Goal: Task Accomplishment & Management: Manage account settings

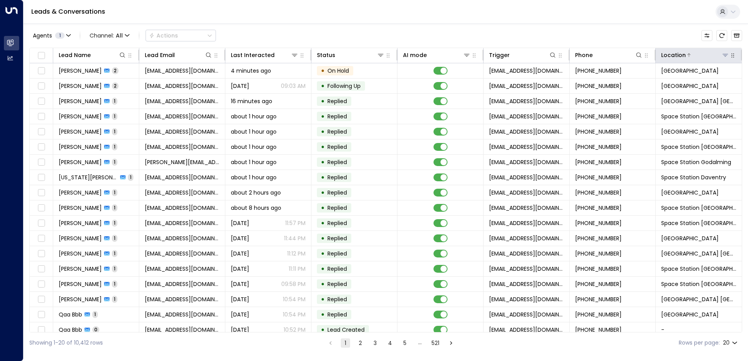
click at [723, 56] on icon at bounding box center [725, 55] width 5 height 3
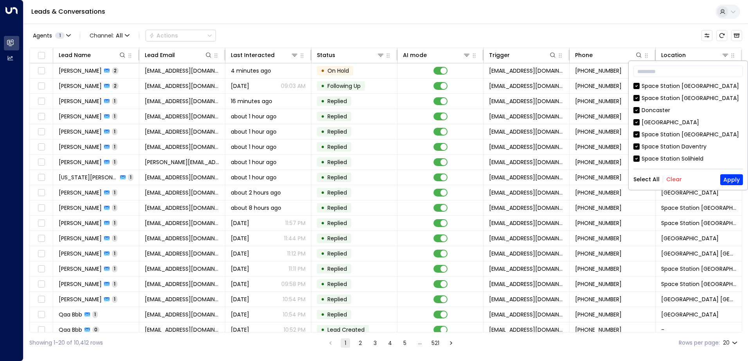
click at [674, 177] on button "Clear" at bounding box center [674, 179] width 16 height 6
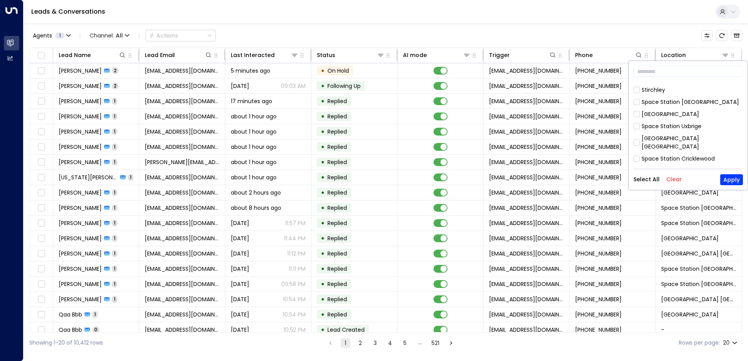
scroll to position [117, 0]
click at [731, 180] on button "Apply" at bounding box center [731, 179] width 23 height 11
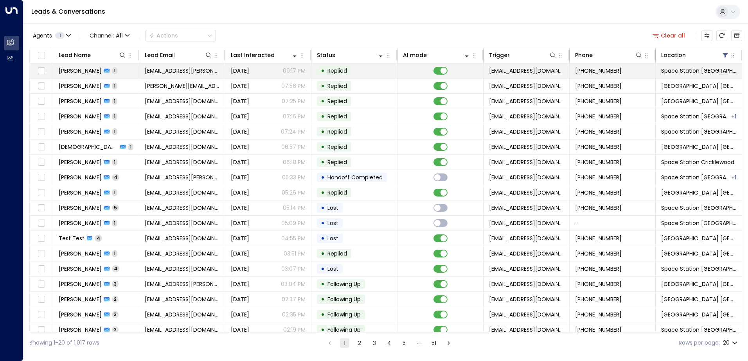
click at [104, 72] on icon at bounding box center [106, 71] width 5 height 4
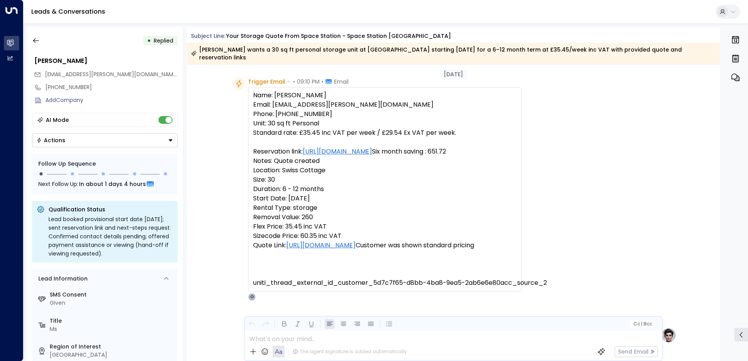
scroll to position [13, 0]
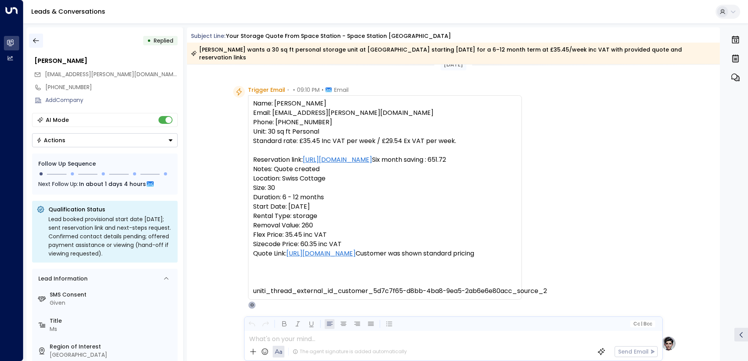
click at [39, 40] on icon "button" at bounding box center [36, 41] width 8 height 8
